Goal: Transaction & Acquisition: Download file/media

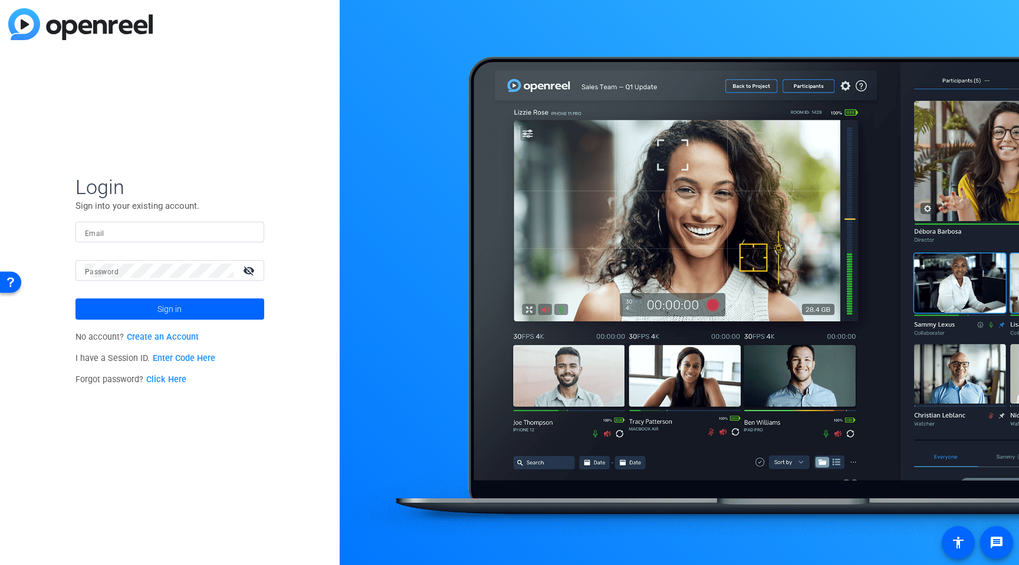
click at [108, 248] on mat-form-field "Email" at bounding box center [169, 241] width 189 height 38
click at [119, 239] on div at bounding box center [170, 232] width 170 height 21
click at [123, 238] on input "Email" at bounding box center [170, 232] width 170 height 14
type input "[PERSON_NAME][EMAIL_ADDRESS][PERSON_NAME][PERSON_NAME][DOMAIN_NAME]"
click at [176, 304] on span "Sign in" at bounding box center [169, 308] width 24 height 29
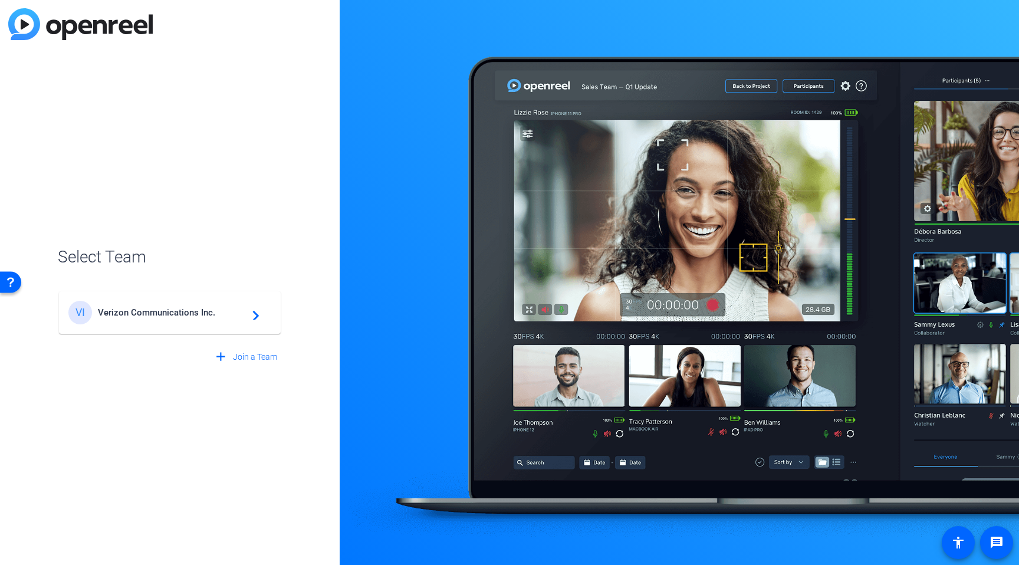
click at [176, 304] on div "VI Verizon Communications Inc. navigate_next" at bounding box center [169, 313] width 203 height 24
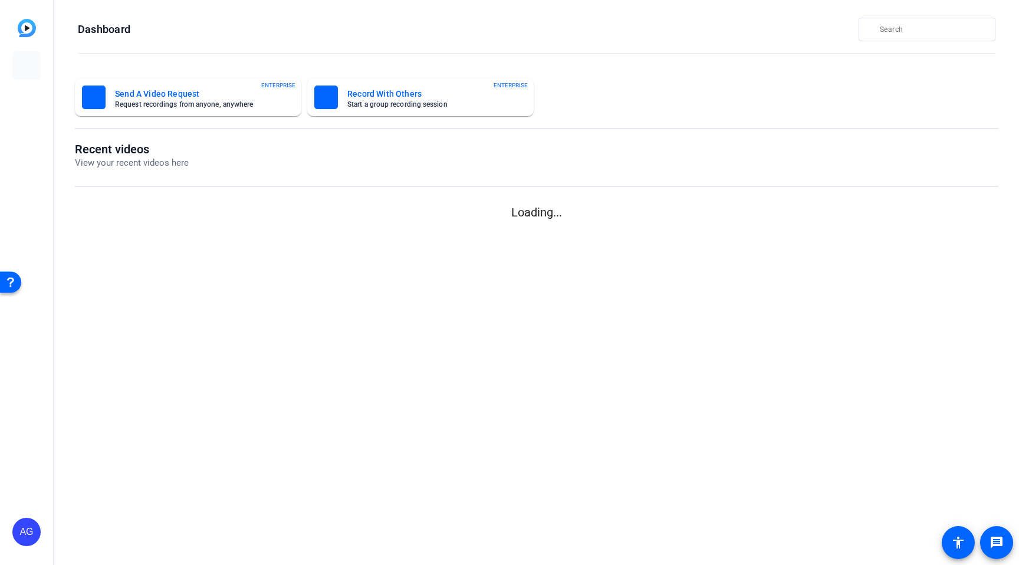
click at [165, 316] on mat-sidenav-content "Dashboard Send A Video Request Request recordings from anyone, anywhere ENTERPR…" at bounding box center [536, 282] width 965 height 565
click at [28, 109] on link at bounding box center [26, 98] width 28 height 28
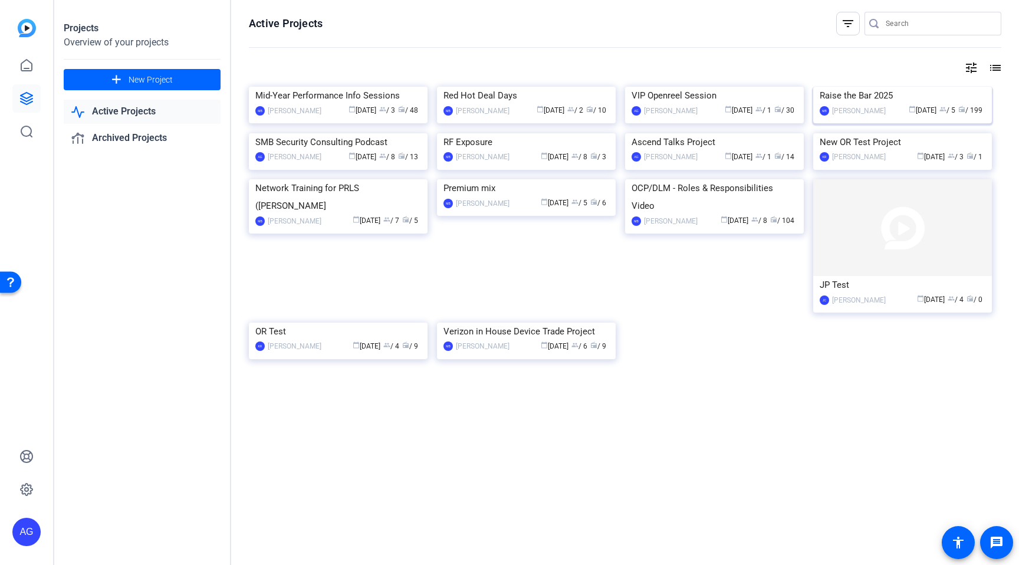
click at [896, 87] on img at bounding box center [902, 87] width 179 height 0
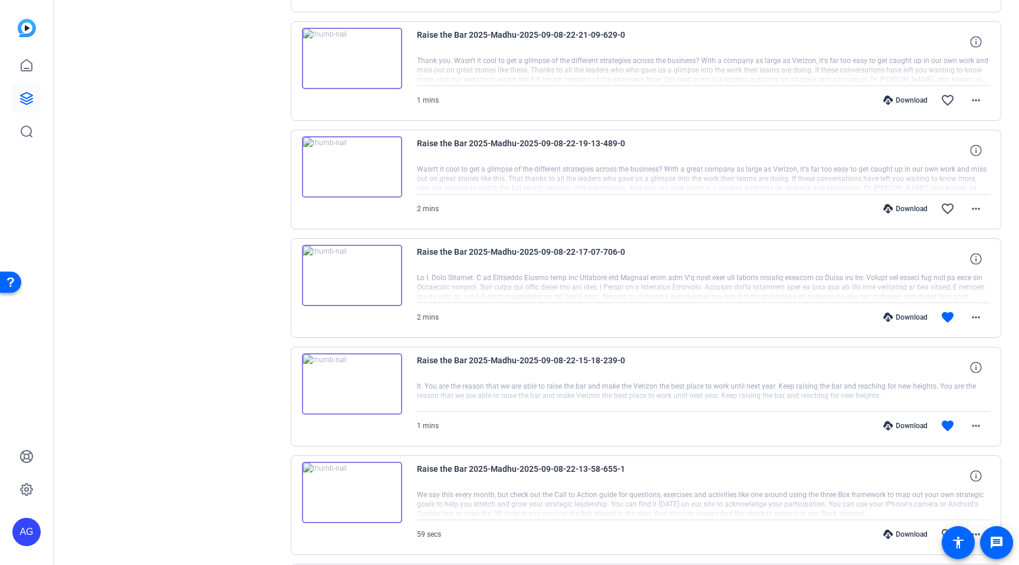
scroll to position [327, 0]
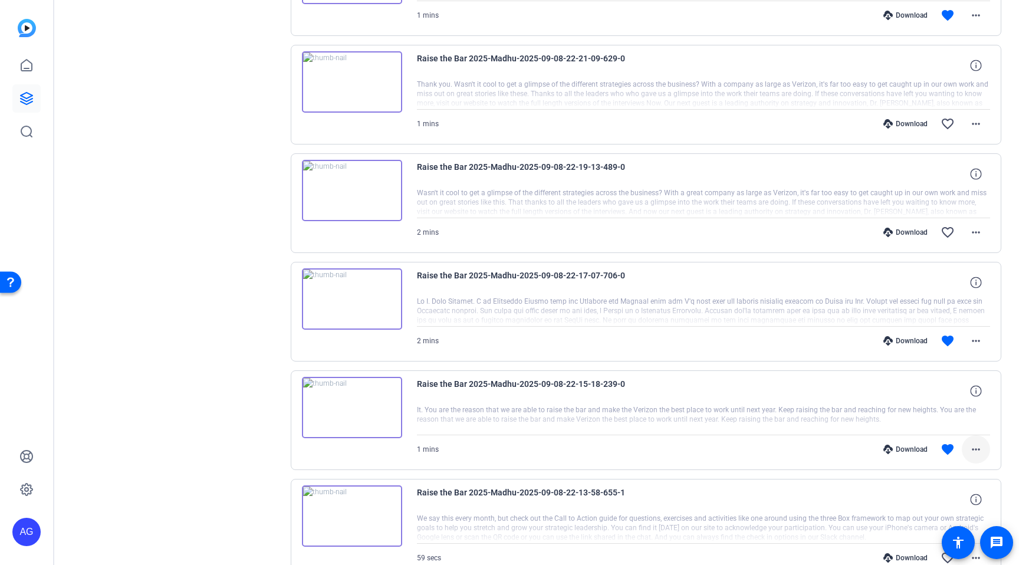
click at [979, 454] on mat-icon "more_horiz" at bounding box center [976, 449] width 14 height 14
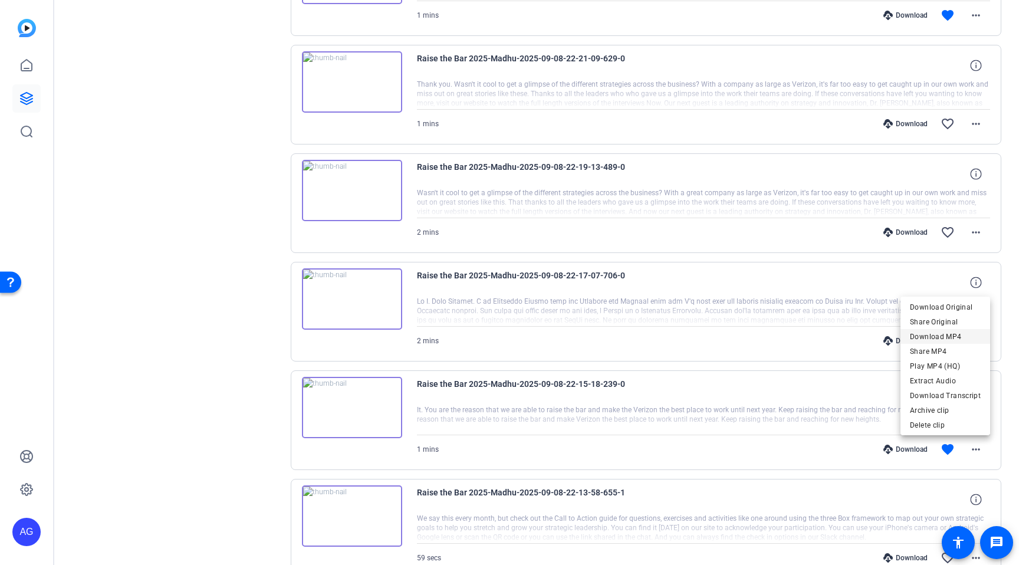
click at [949, 338] on span "Download MP4" at bounding box center [945, 337] width 71 height 14
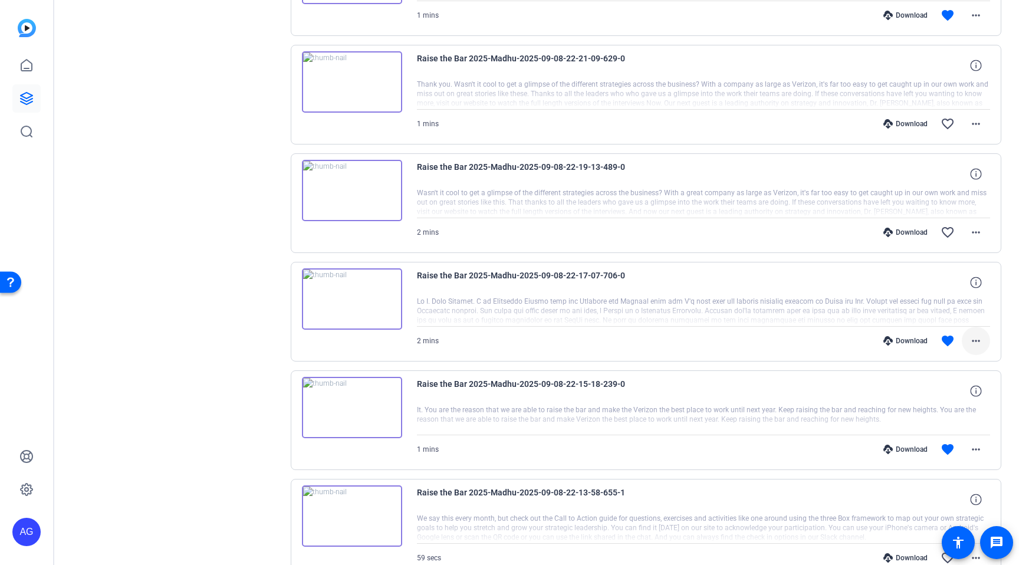
click at [978, 337] on mat-icon "more_horiz" at bounding box center [976, 341] width 14 height 14
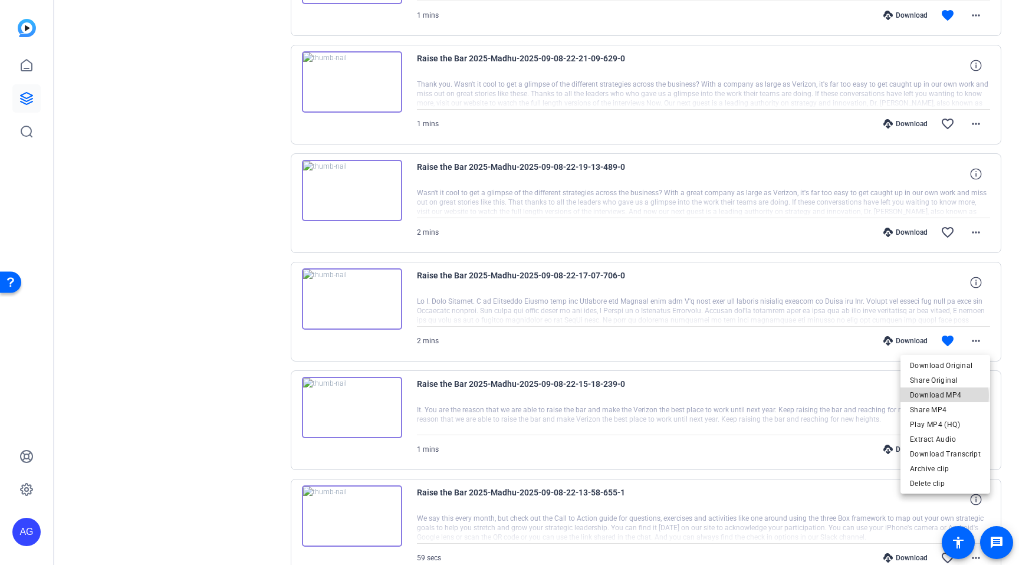
click at [939, 396] on span "Download MP4" at bounding box center [945, 395] width 71 height 14
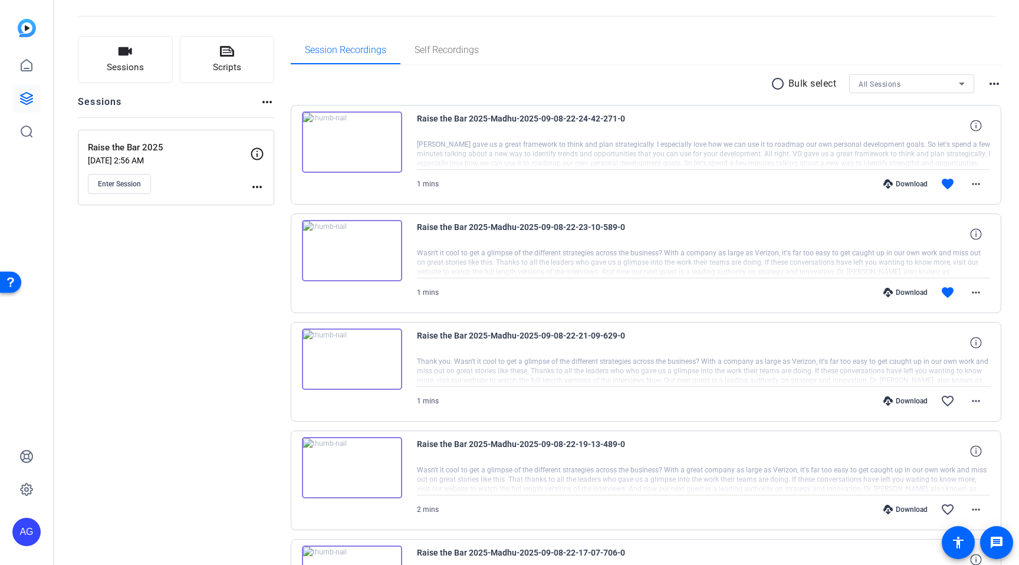
scroll to position [25, 0]
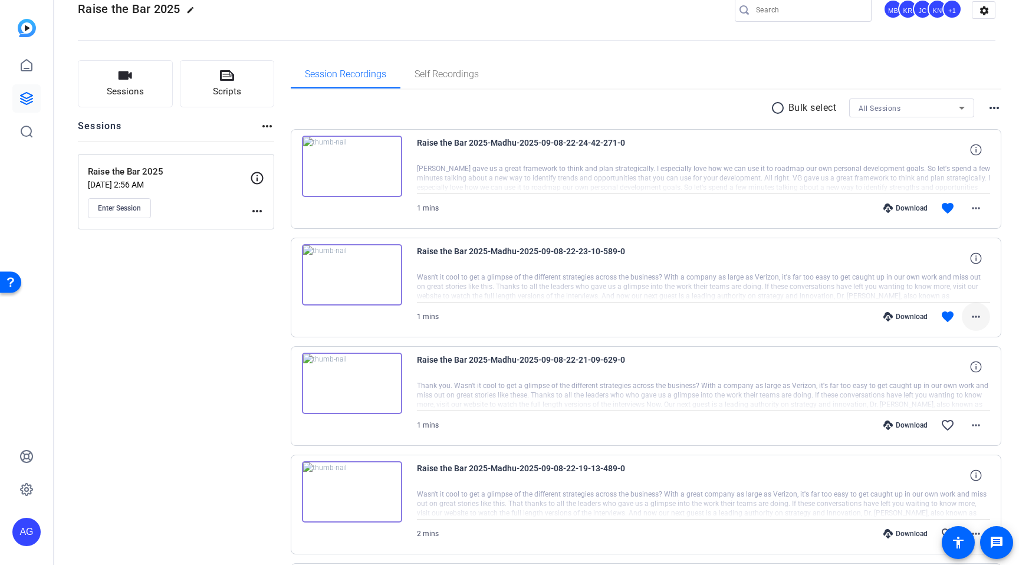
click at [973, 313] on mat-icon "more_horiz" at bounding box center [976, 317] width 14 height 14
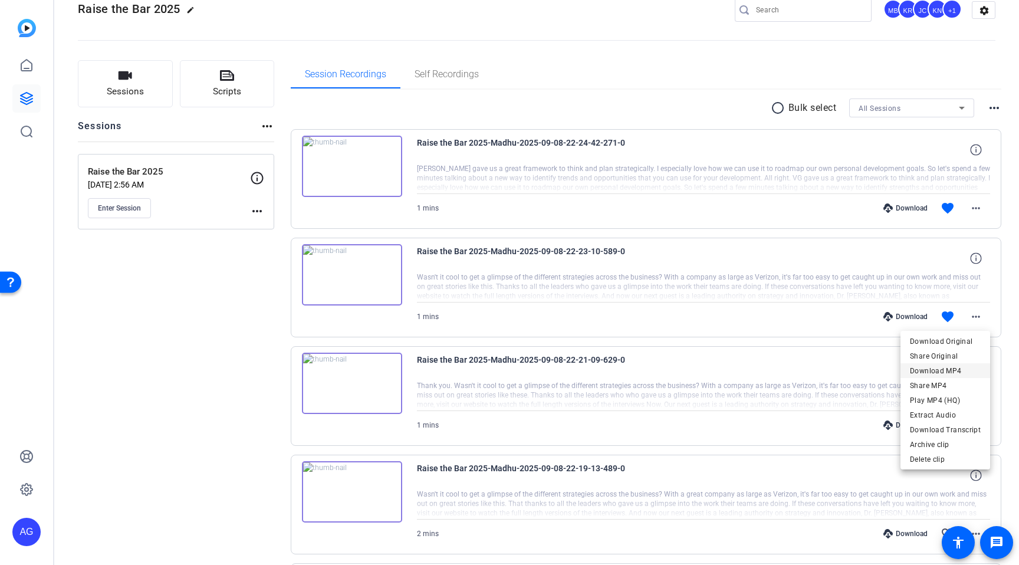
click at [947, 372] on span "Download MP4" at bounding box center [945, 371] width 71 height 14
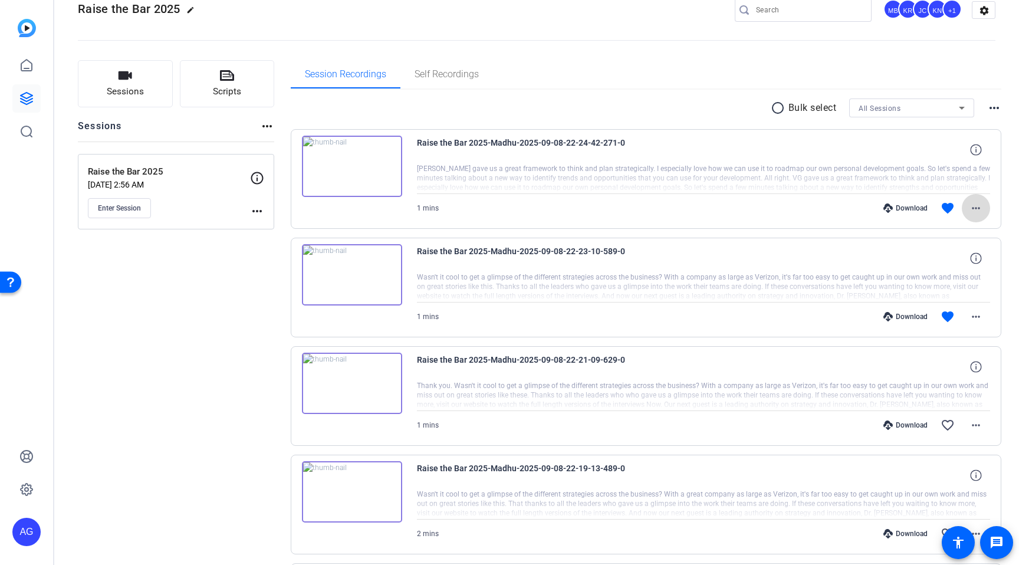
click at [980, 209] on mat-icon "more_horiz" at bounding box center [976, 208] width 14 height 14
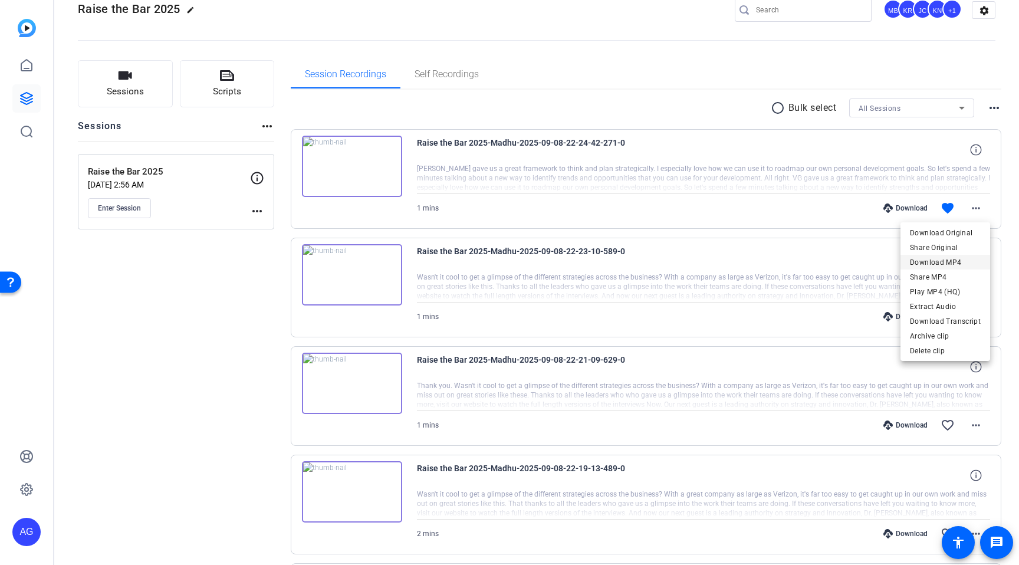
click at [937, 267] on span "Download MP4" at bounding box center [945, 262] width 71 height 14
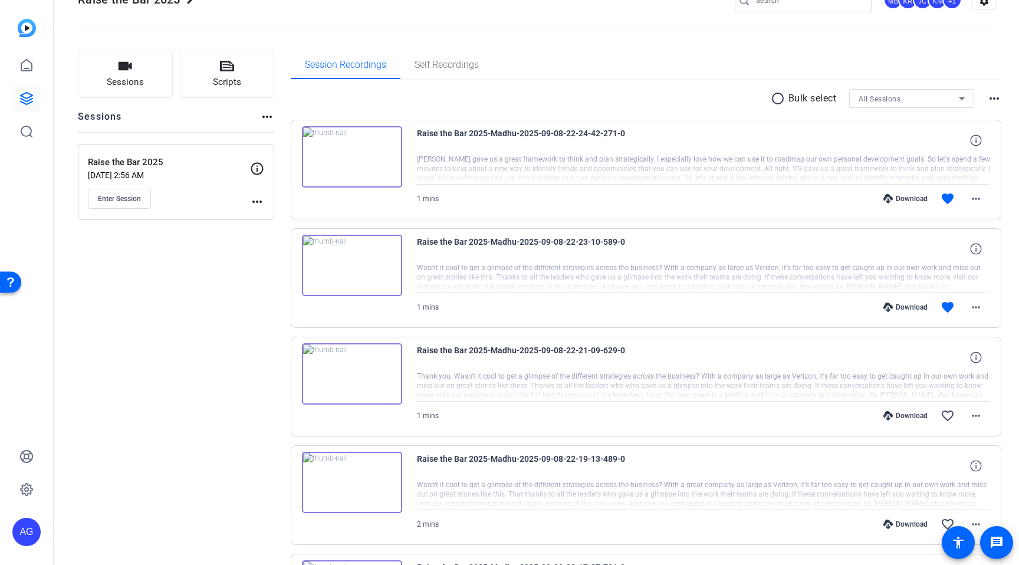
scroll to position [15, 0]
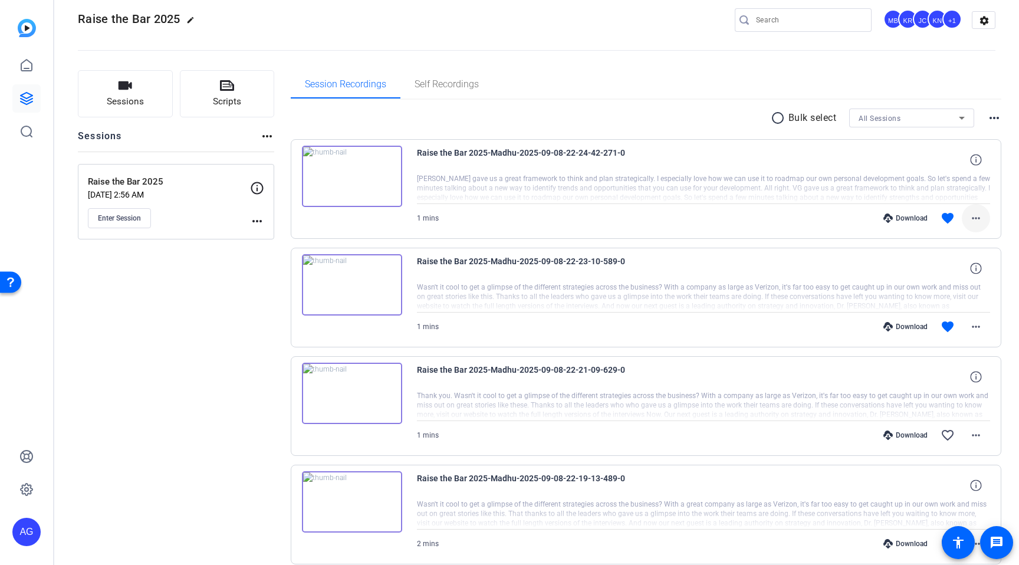
click at [976, 224] on mat-icon "more_horiz" at bounding box center [976, 218] width 14 height 14
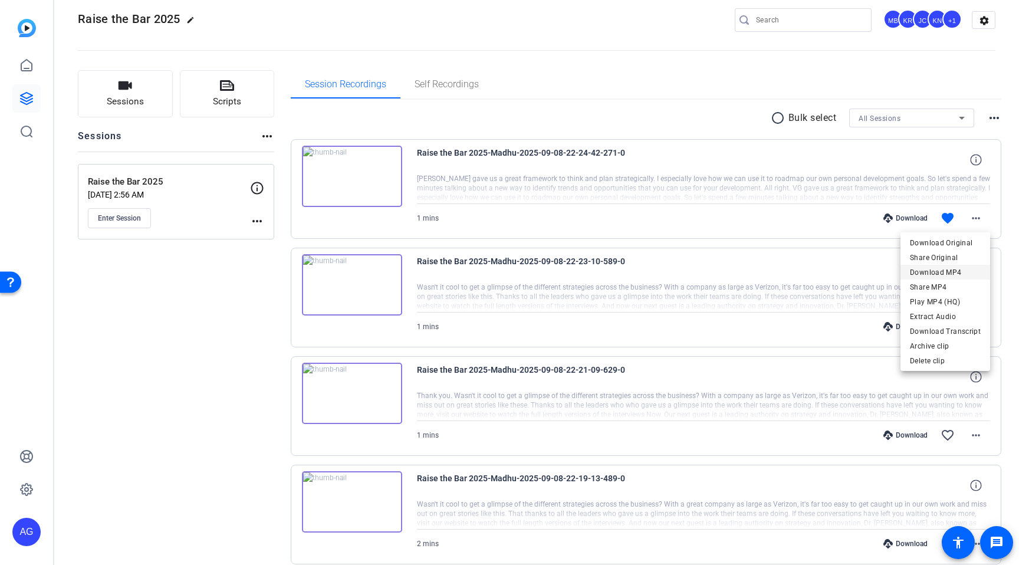
click at [950, 279] on span "Download MP4" at bounding box center [945, 272] width 71 height 14
